Goal: Transaction & Acquisition: Purchase product/service

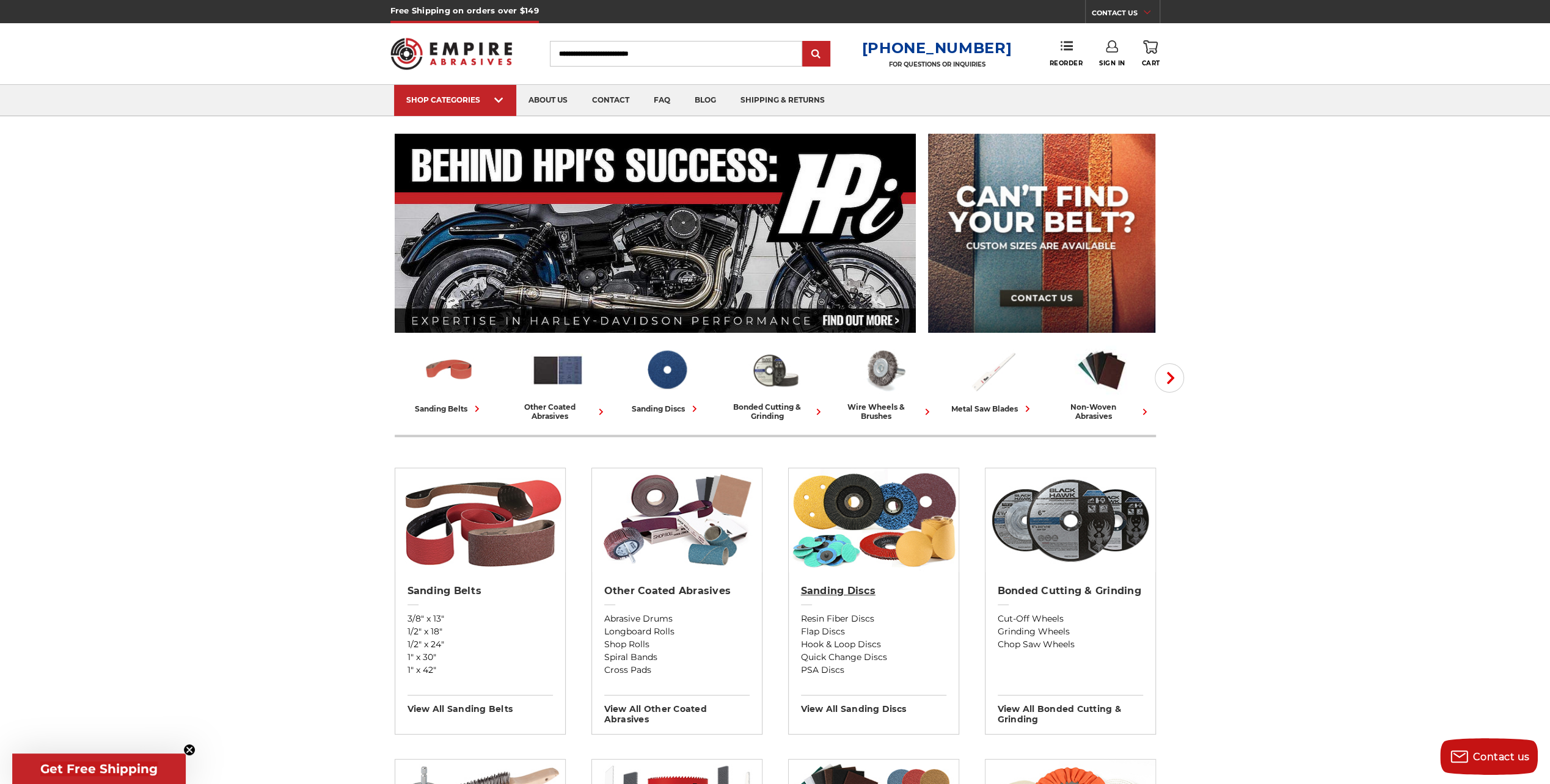
click at [867, 588] on h2 "Sanding Discs" at bounding box center [874, 591] width 145 height 12
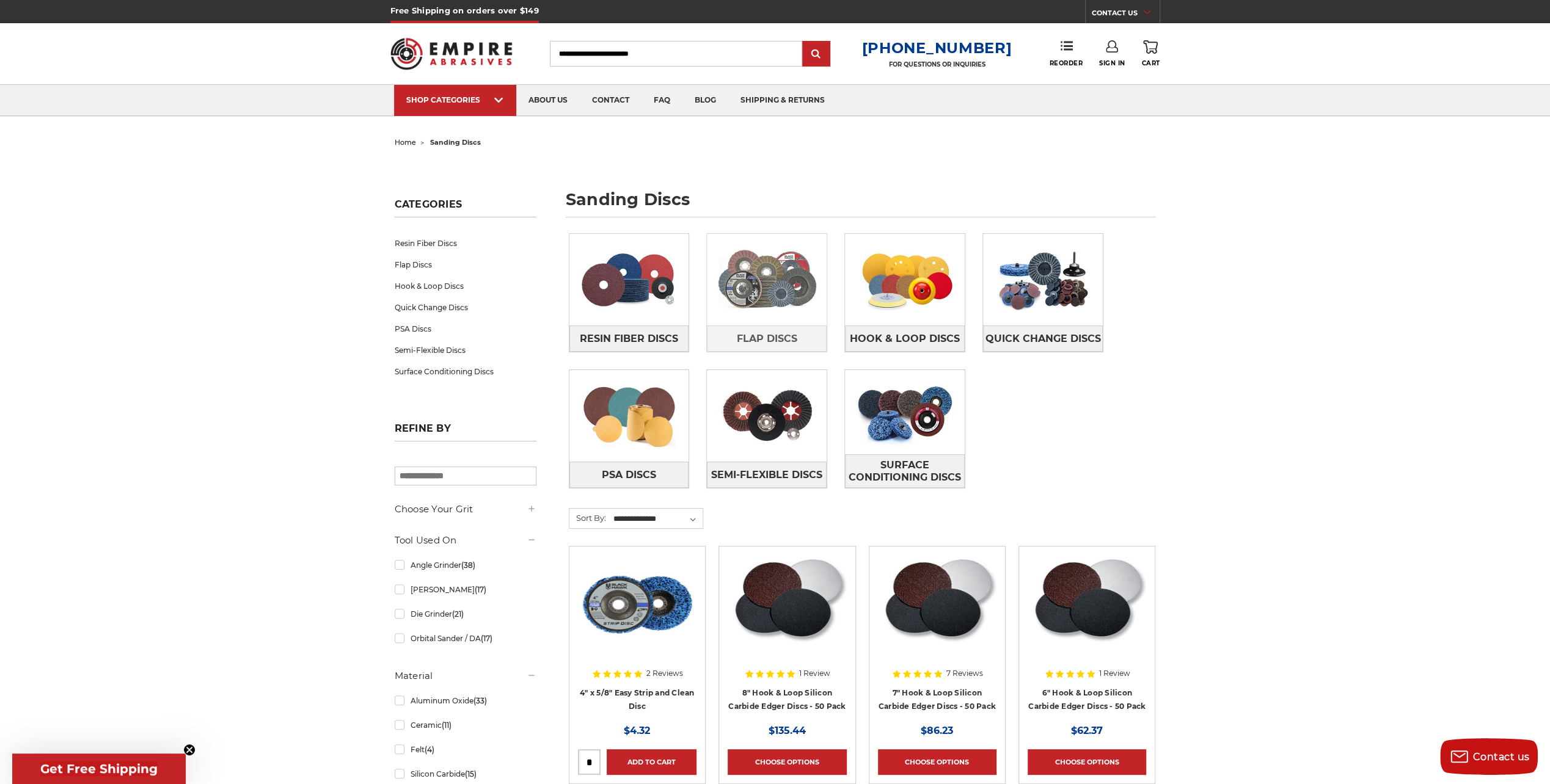
click at [783, 287] on img at bounding box center [767, 279] width 120 height 84
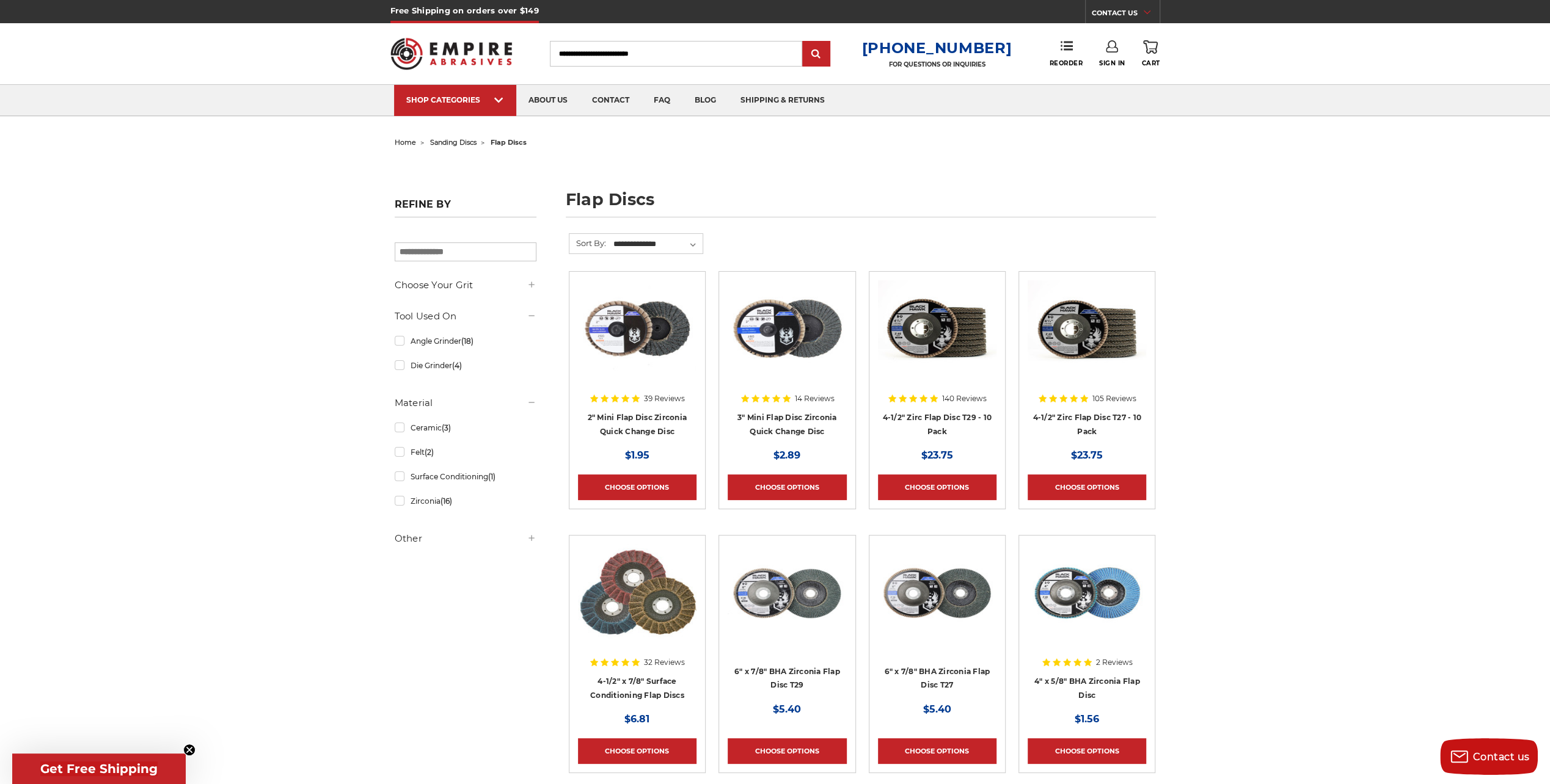
click at [1070, 417] on div at bounding box center [1086, 359] width 118 height 157
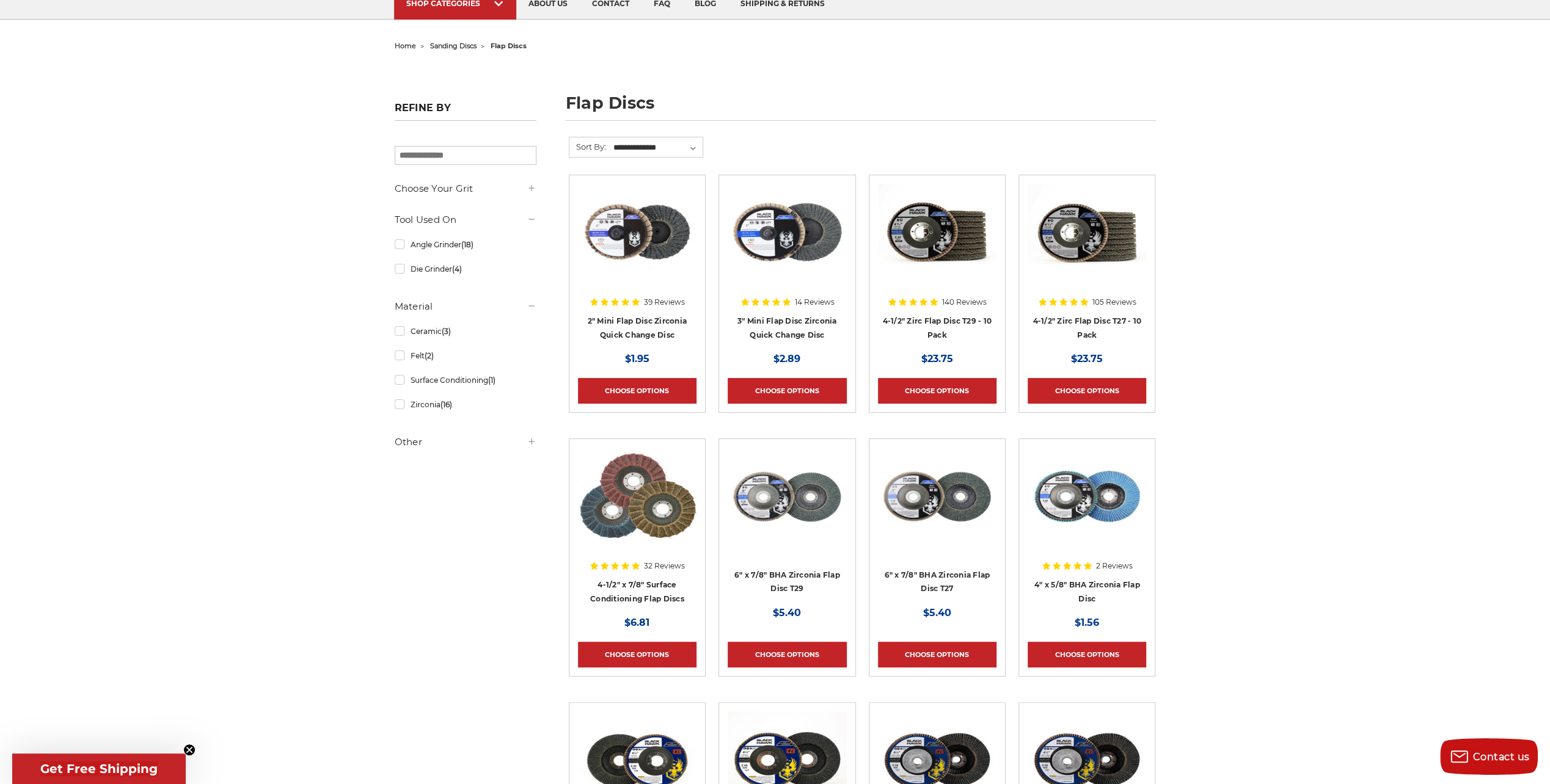
scroll to position [122, 0]
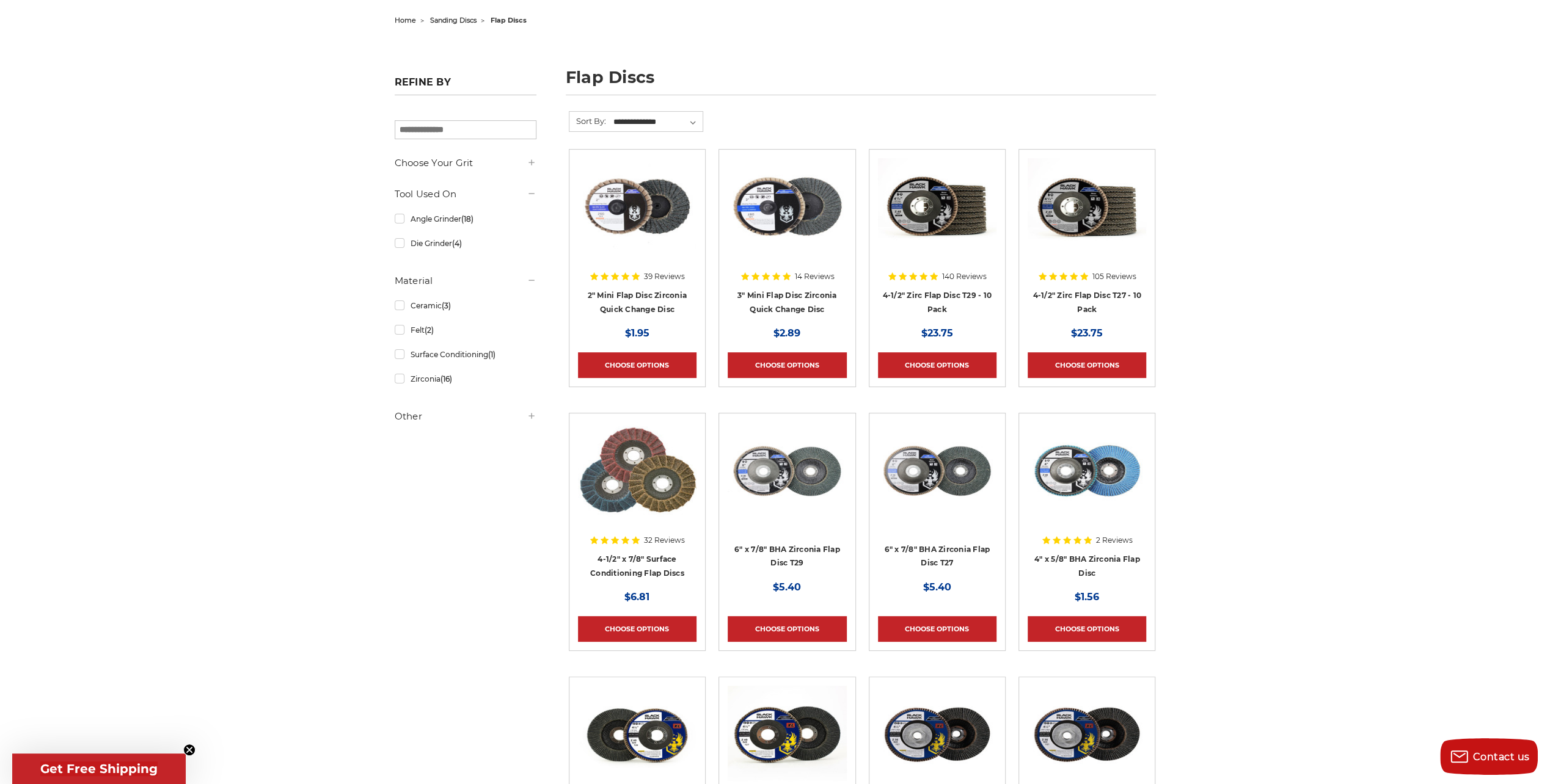
click at [939, 294] on div at bounding box center [936, 236] width 118 height 157
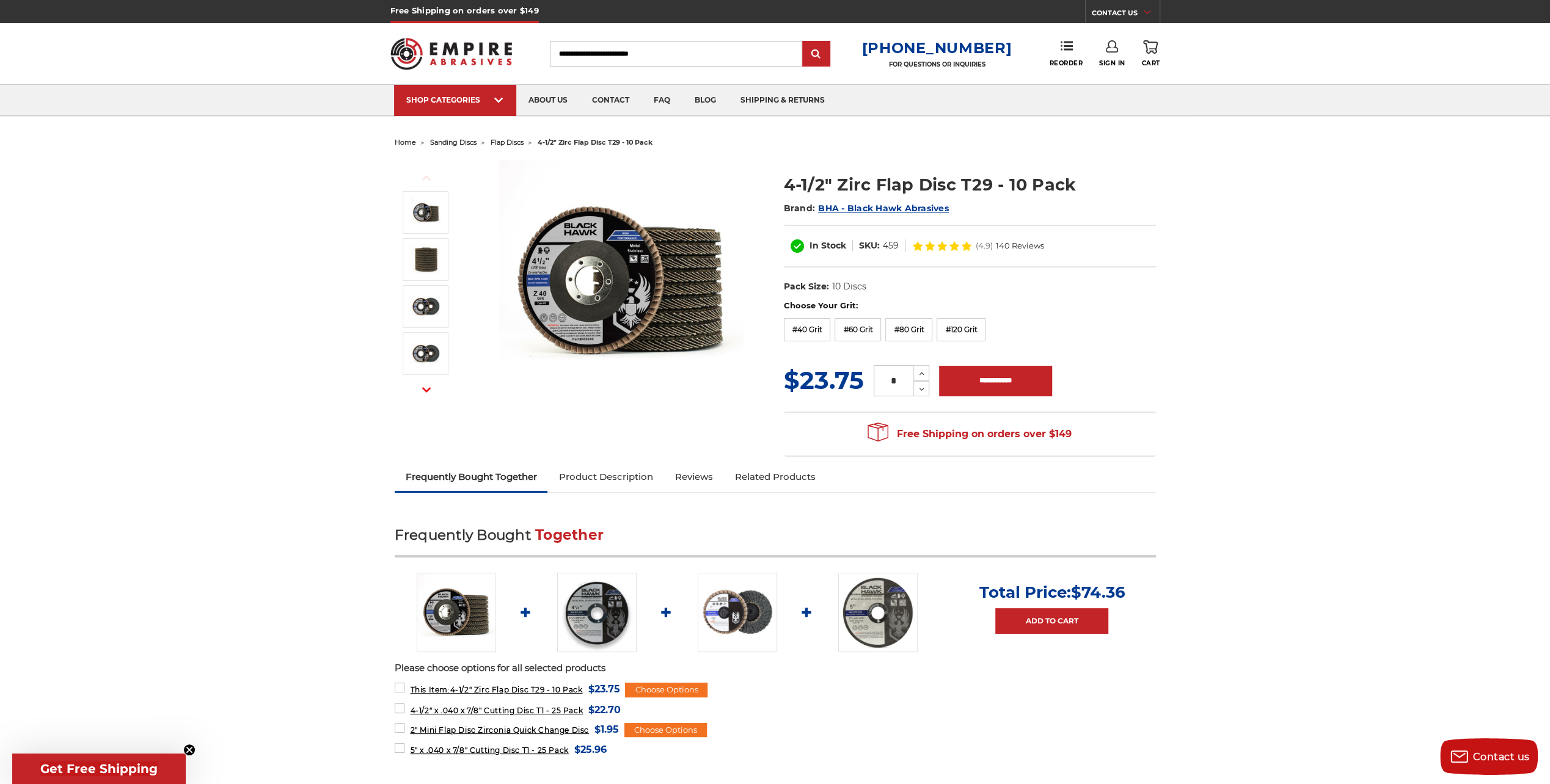
click at [551, 263] on img at bounding box center [622, 282] width 244 height 244
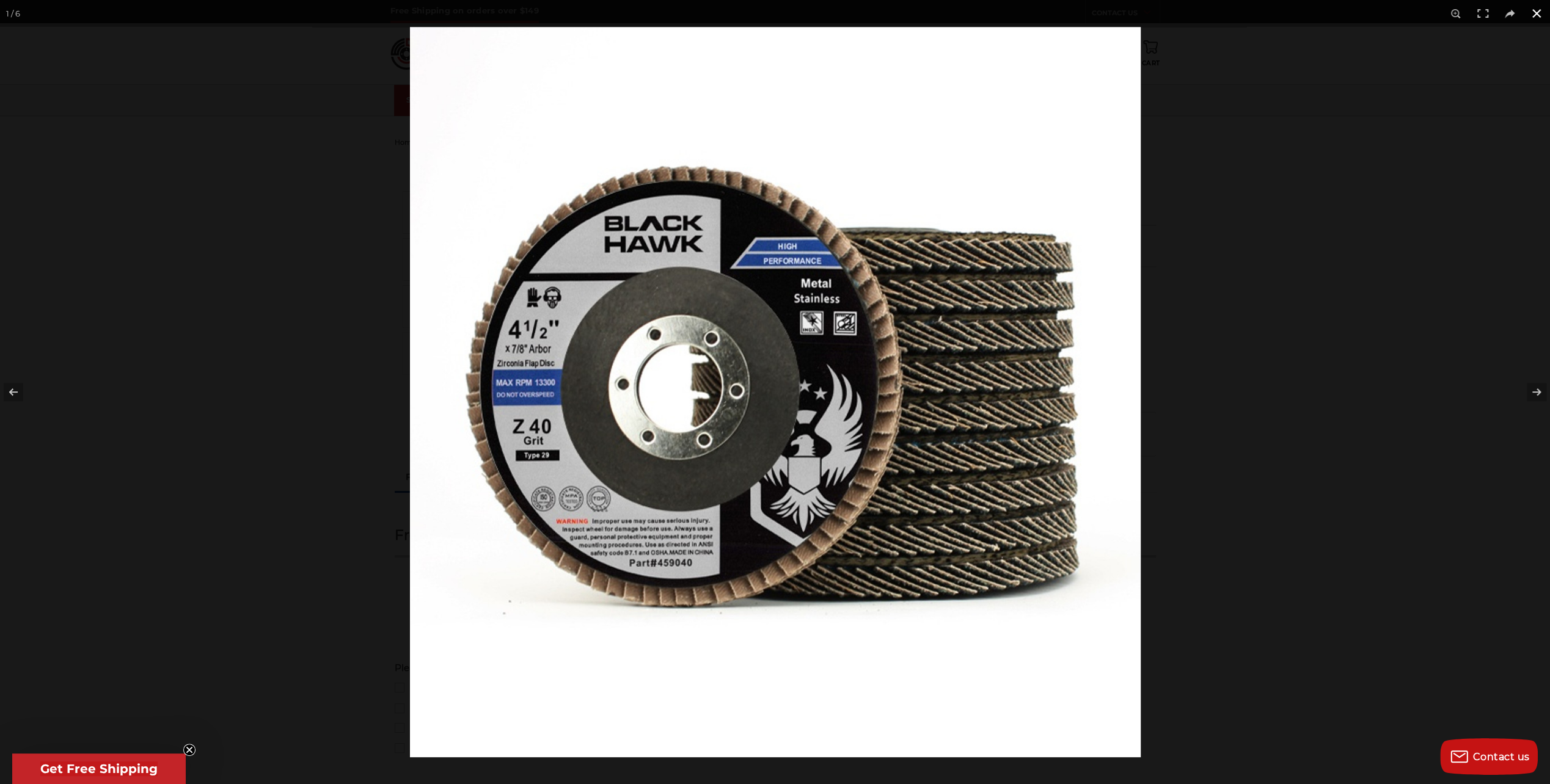
click at [1536, 12] on button at bounding box center [1536, 13] width 27 height 27
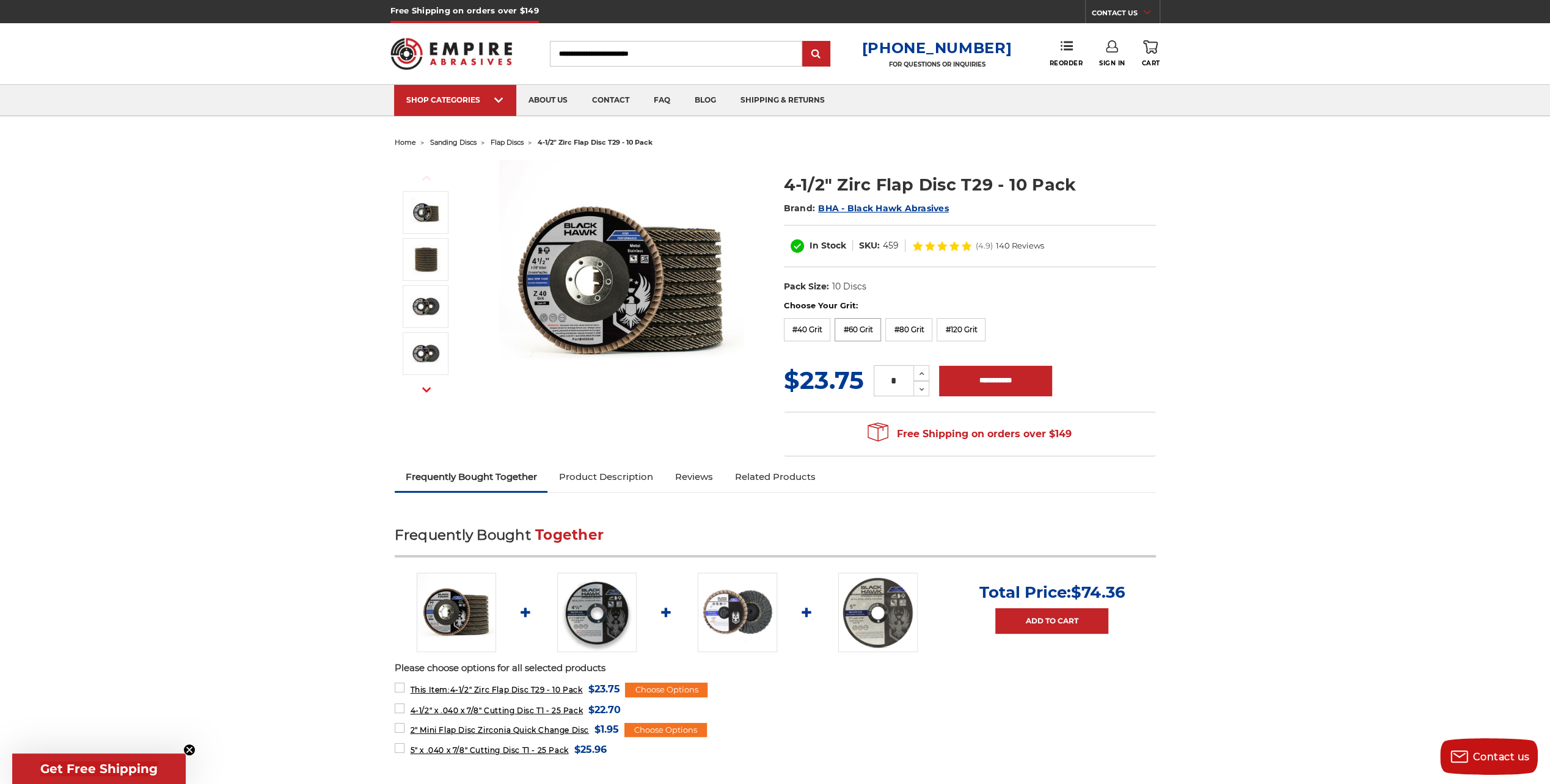
click at [861, 328] on label "#60 Grit" at bounding box center [858, 329] width 47 height 23
